Goal: Task Accomplishment & Management: Use online tool/utility

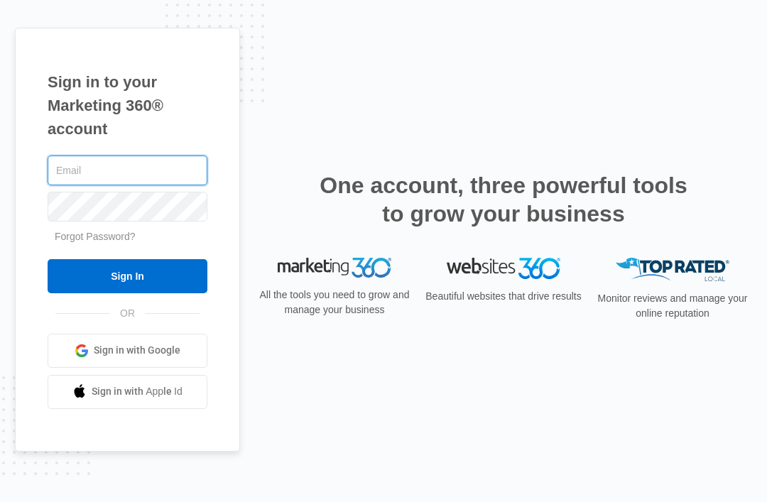
type input "[EMAIL_ADDRESS][DOMAIN_NAME]"
click at [127, 293] on input "Sign In" at bounding box center [128, 276] width 160 height 34
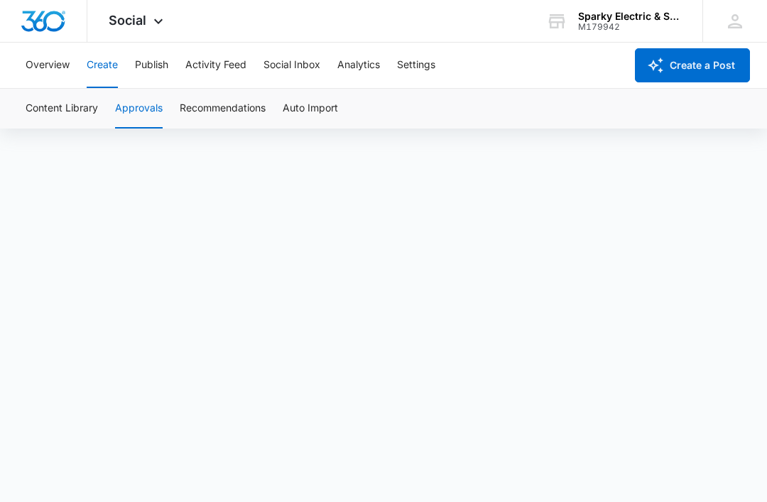
click at [110, 77] on button "Create" at bounding box center [102, 65] width 31 height 45
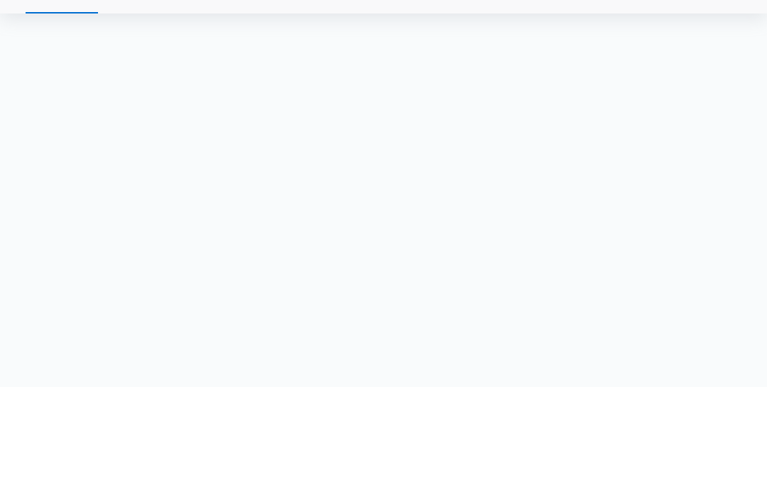
scroll to position [56, 0]
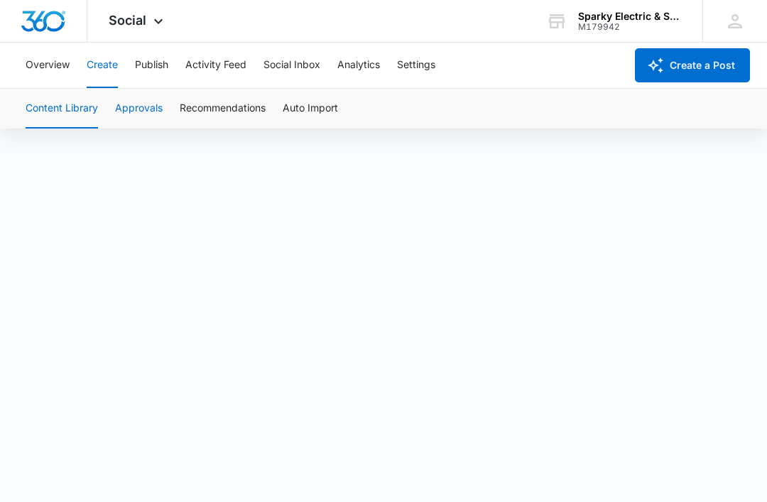
click at [148, 107] on button "Approvals" at bounding box center [139, 109] width 48 height 40
click at [135, 127] on button "Approvals" at bounding box center [139, 109] width 48 height 40
